Goal: Find specific page/section: Find specific page/section

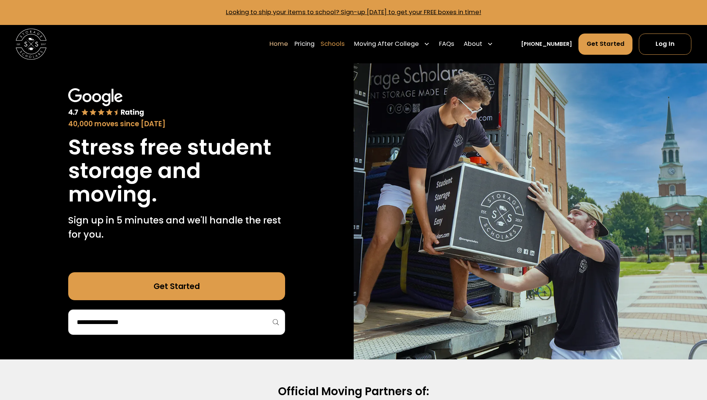
click at [342, 46] on link "Schools" at bounding box center [332, 44] width 24 height 22
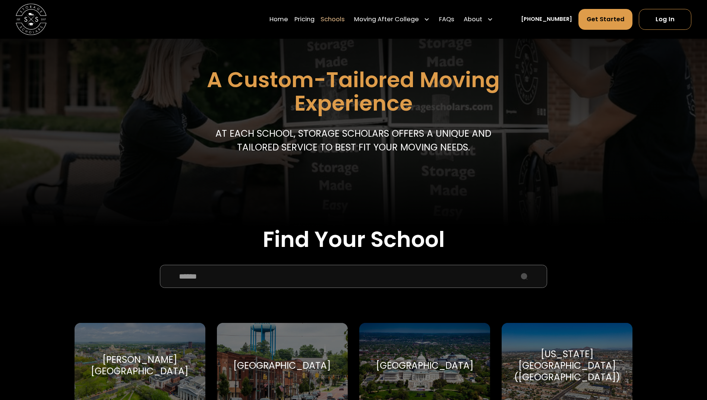
scroll to position [75, 0]
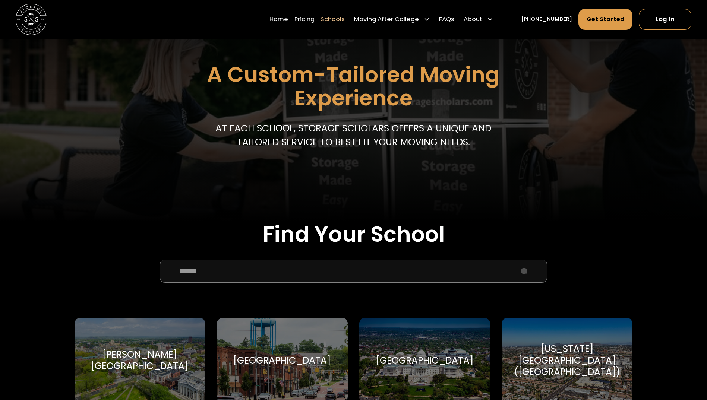
click at [244, 273] on input "School Select Form" at bounding box center [354, 271] width 388 height 23
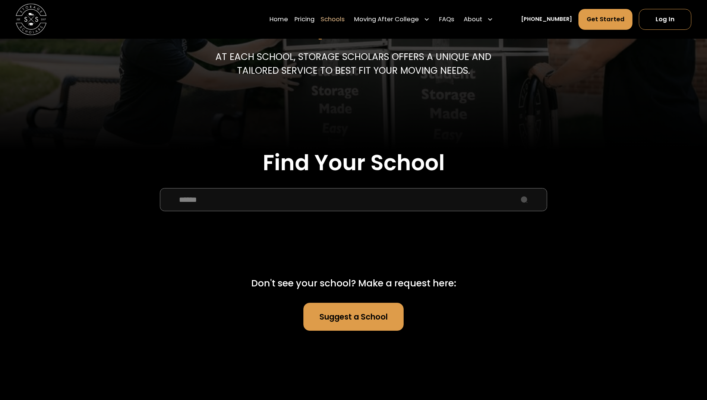
scroll to position [149, 0]
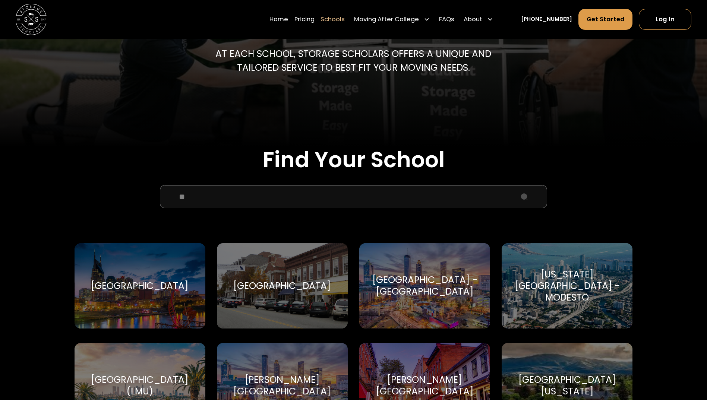
type input "*"
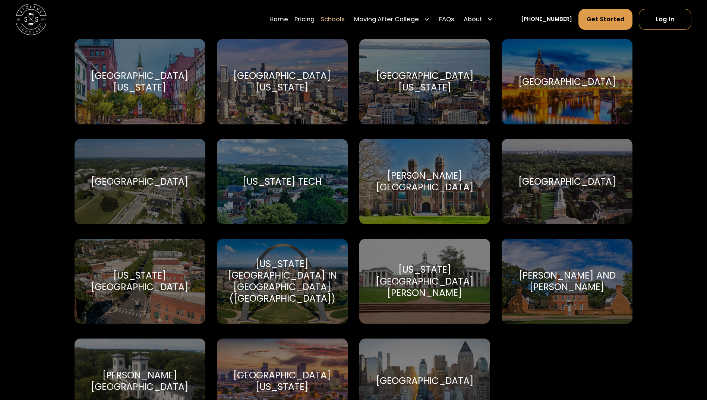
scroll to position [0, 0]
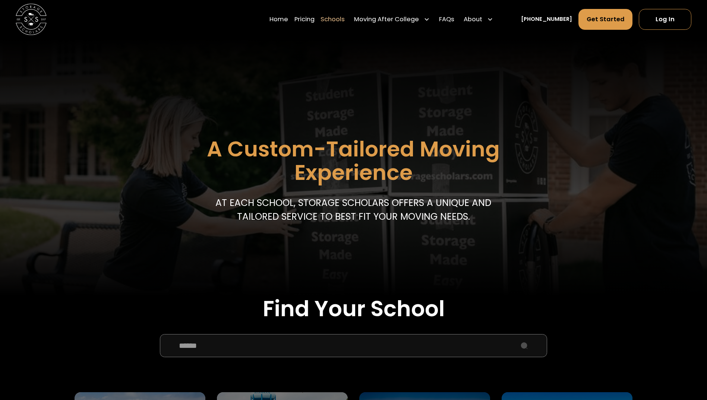
click at [282, 343] on input "School Select Form" at bounding box center [354, 345] width 388 height 23
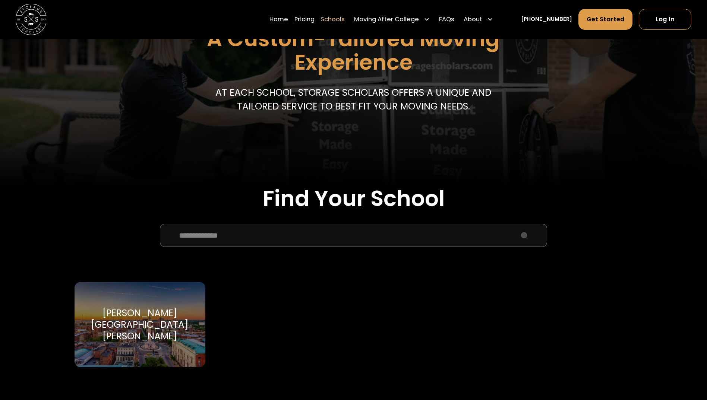
scroll to position [149, 0]
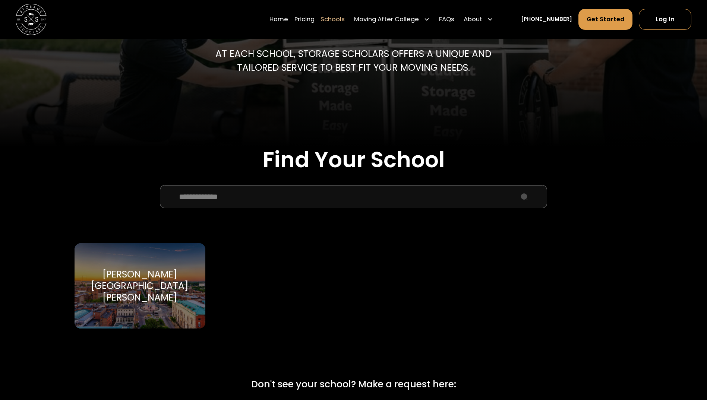
drag, startPoint x: 256, startPoint y: 200, endPoint x: 161, endPoint y: 199, distance: 95.8
click at [161, 199] on input "**********" at bounding box center [354, 196] width 388 height 23
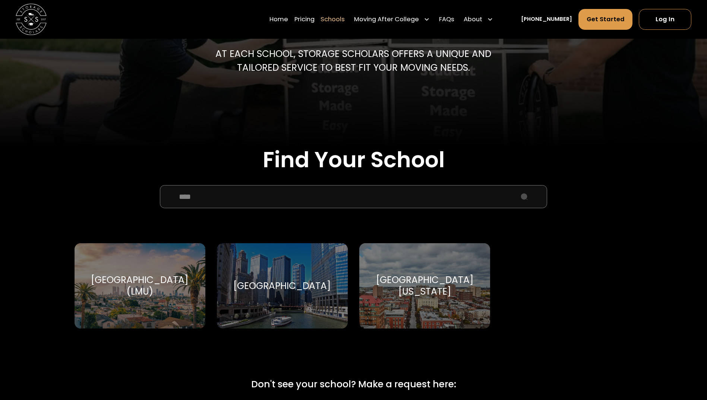
type input "****"
